Goal: Task Accomplishment & Management: Manage account settings

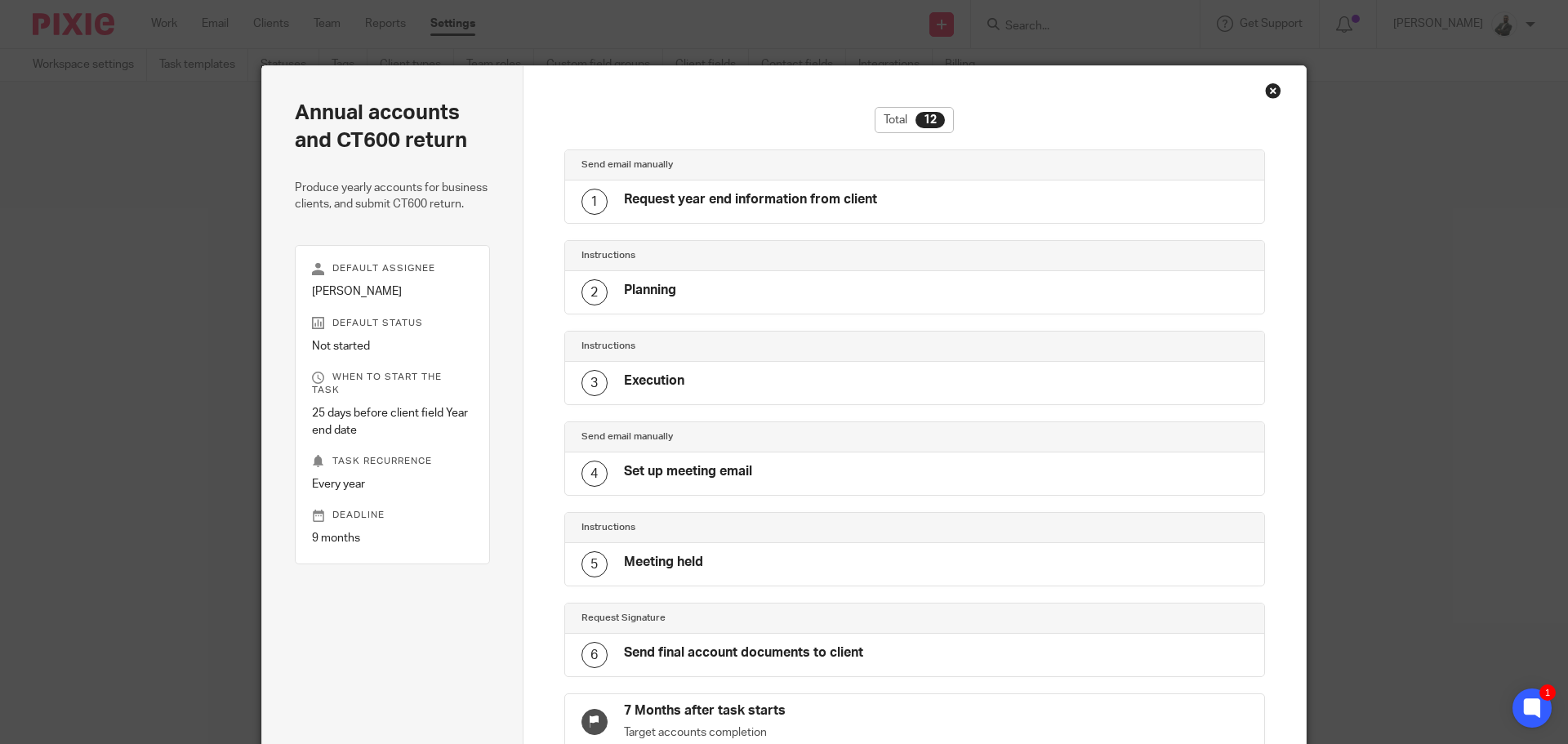
click at [1273, 90] on div "Close this dialog window" at bounding box center [1274, 90] width 16 height 16
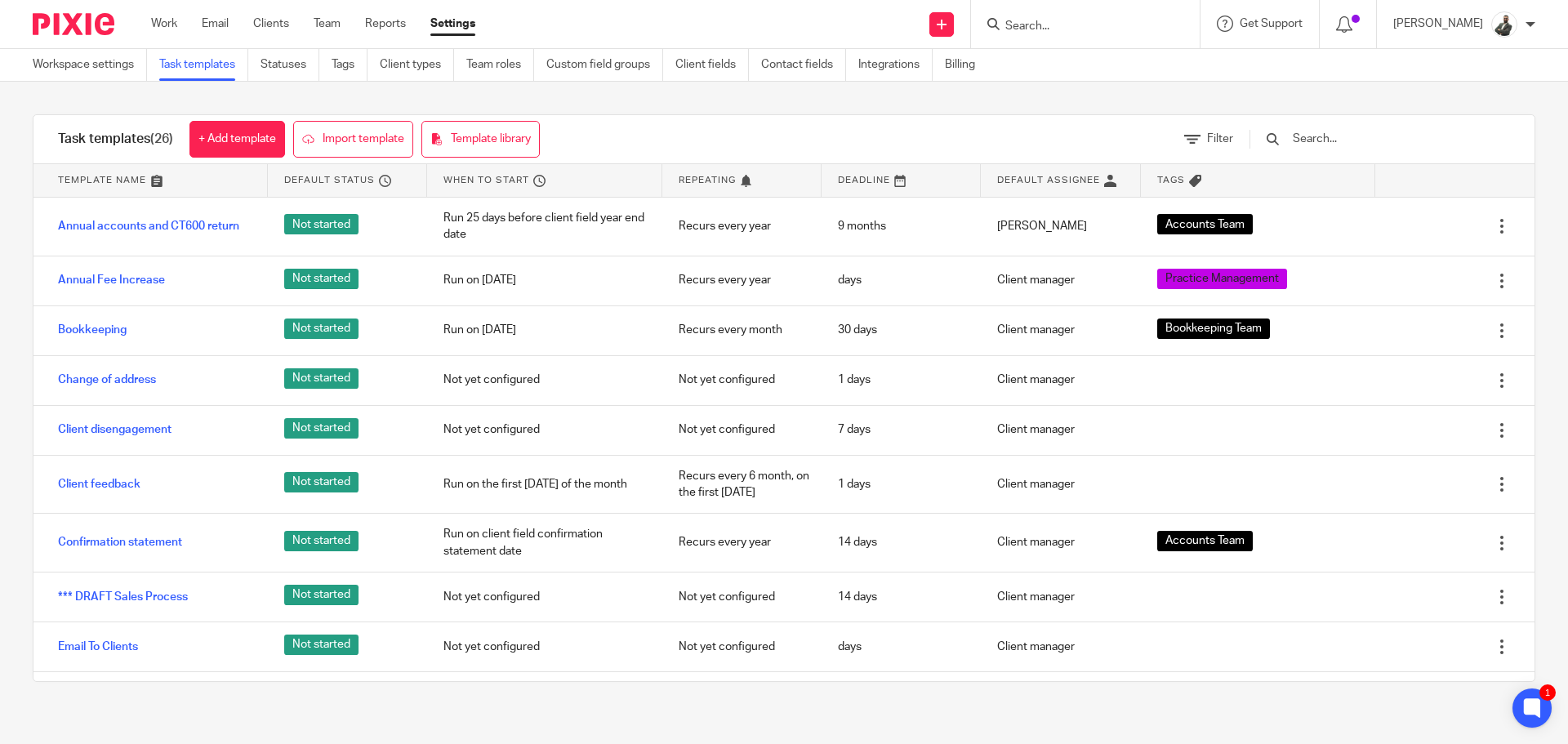
click at [250, 20] on ul "Work Email Clients Team Reports Settings" at bounding box center [325, 23] width 349 height 16
click at [258, 20] on link "Clients" at bounding box center [271, 23] width 36 height 16
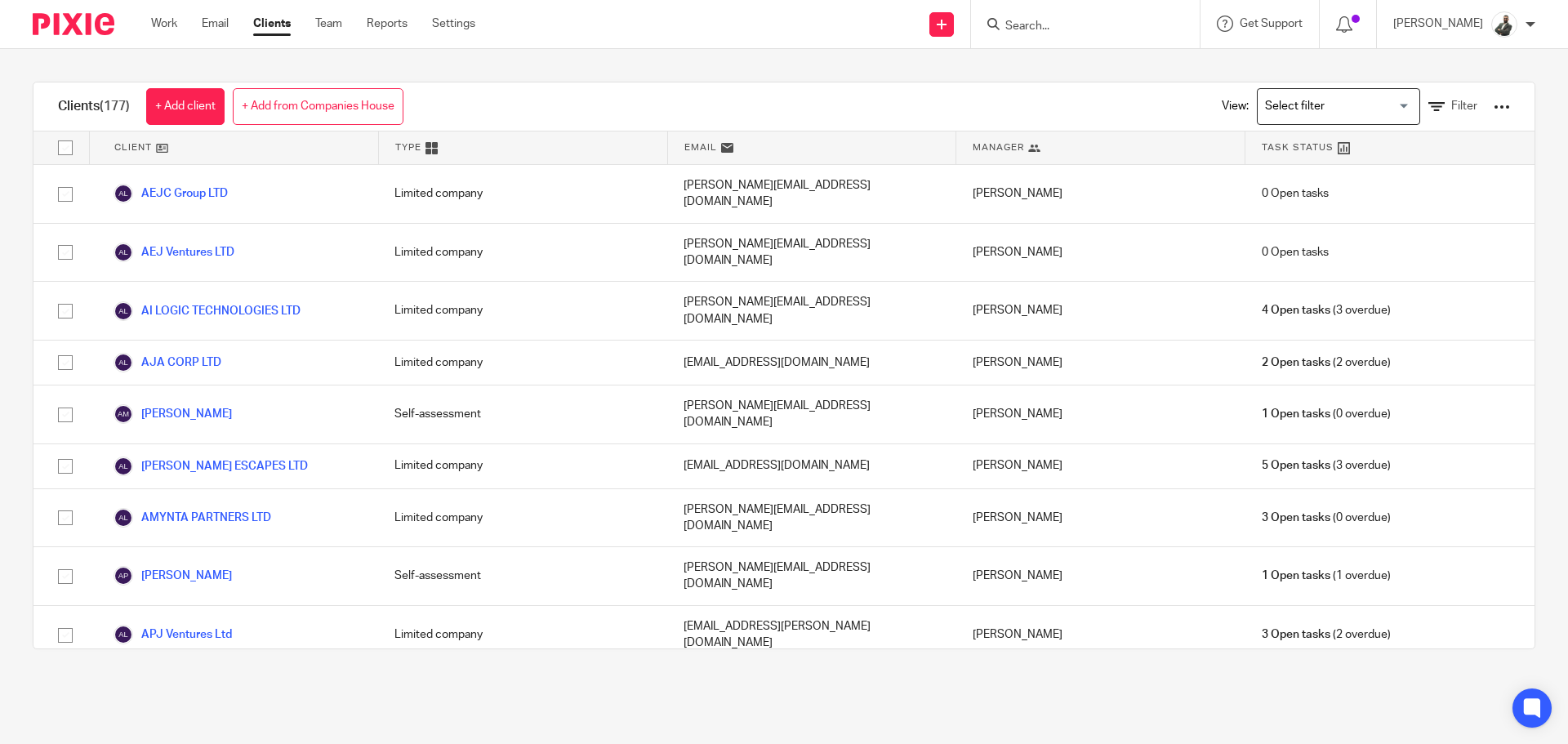
click at [1494, 102] on div at bounding box center [1502, 106] width 16 height 16
click at [1494, 108] on div at bounding box center [1502, 106] width 16 height 16
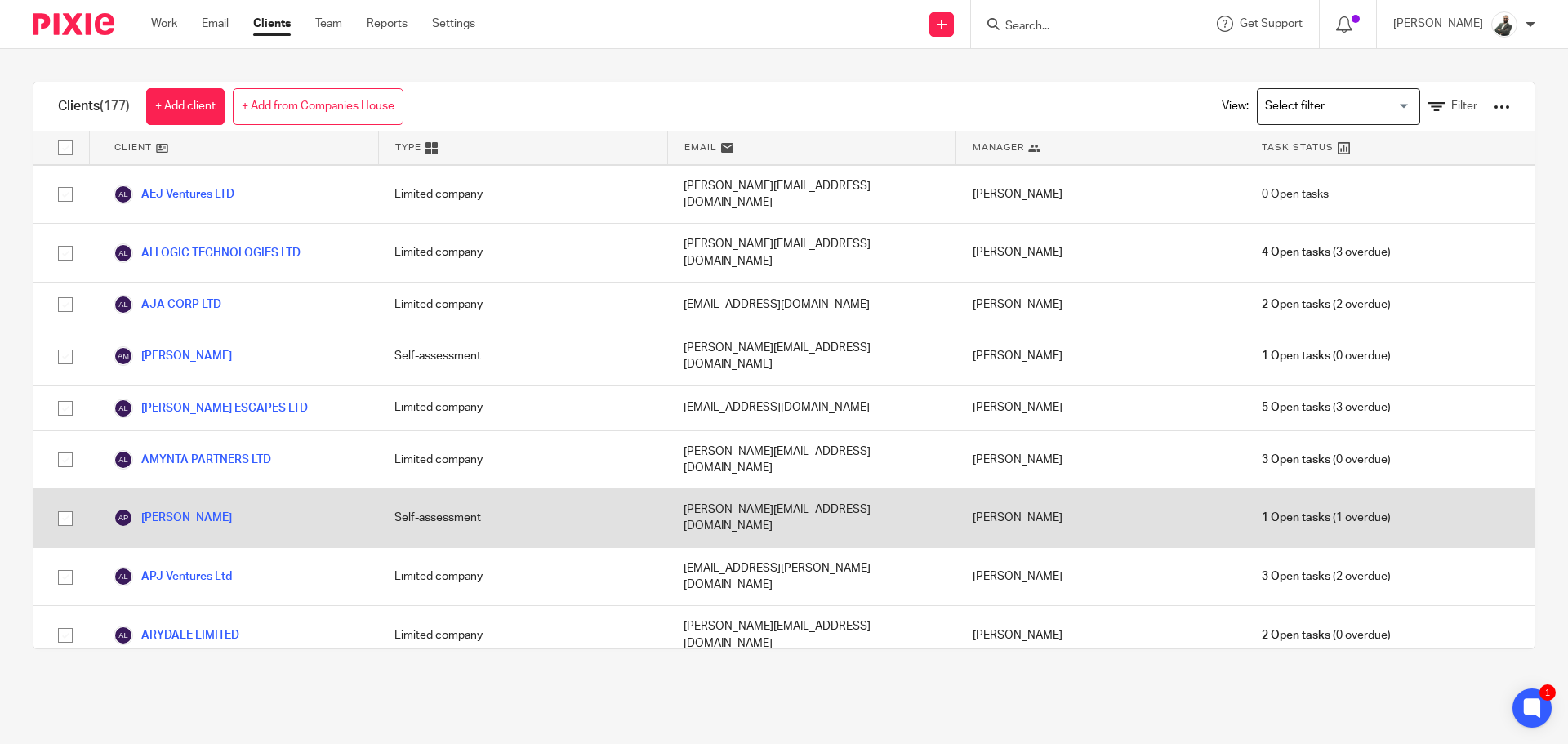
scroll to position [82, 0]
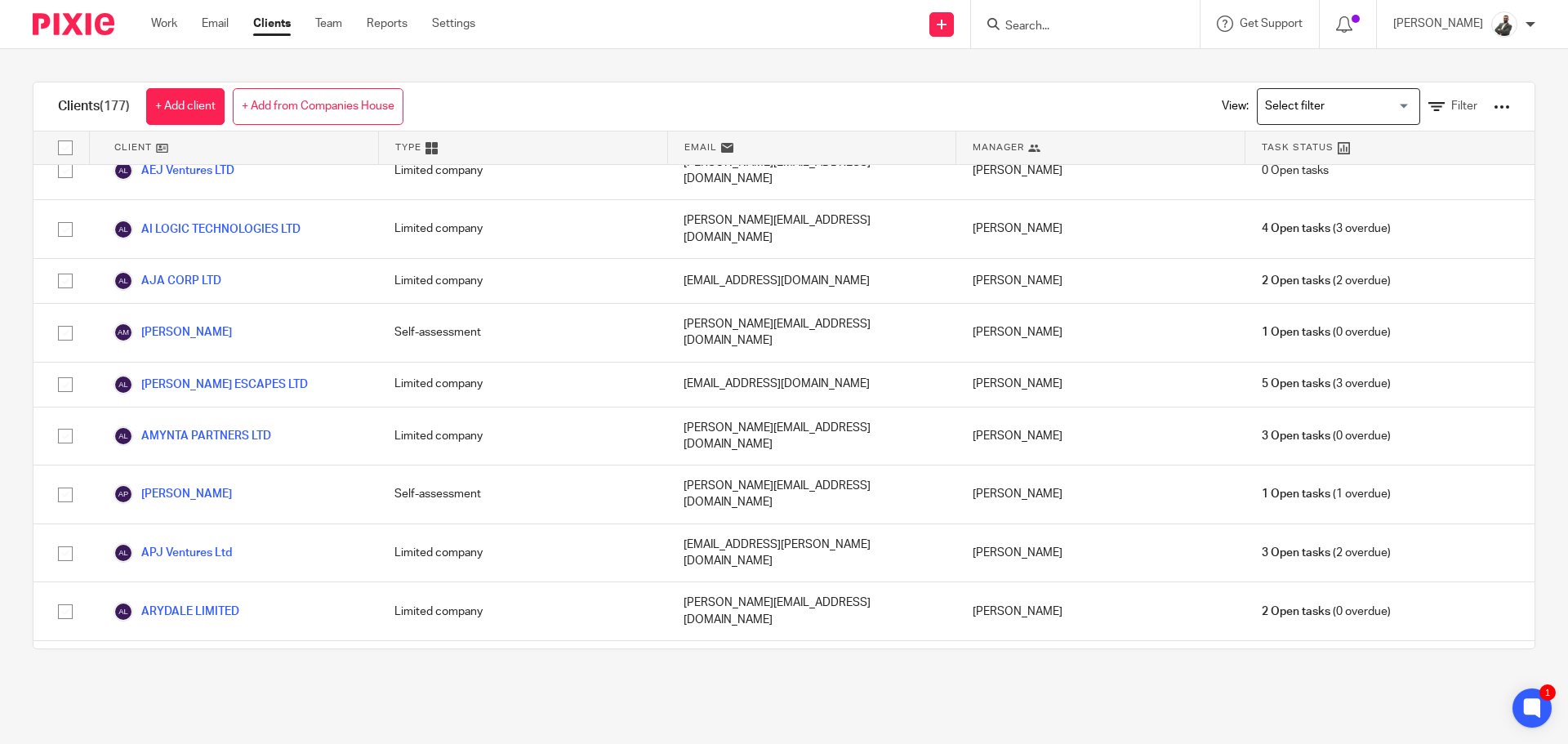
click at [1494, 114] on div at bounding box center [1502, 106] width 16 height 16
click at [430, 55] on div "Clients (177) + Add client + Add from Companies House View: Loading... Filter C…" at bounding box center [784, 365] width 1568 height 633
click at [1494, 113] on div at bounding box center [1502, 106] width 16 height 16
click at [1447, 197] on link "Export clients to CSV file" at bounding box center [1370, 193] width 227 height 25
